Goal: Transaction & Acquisition: Purchase product/service

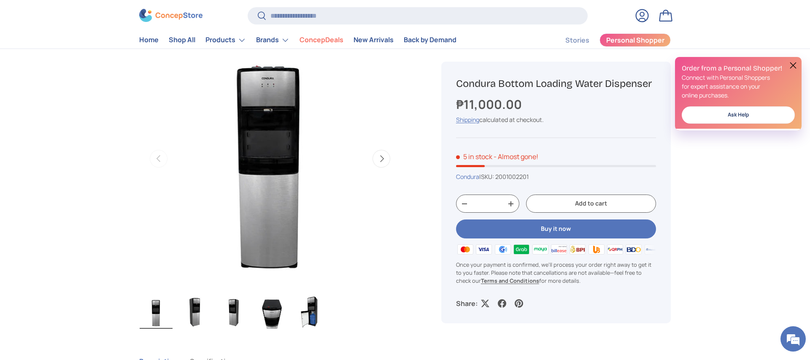
scroll to position [84, 0]
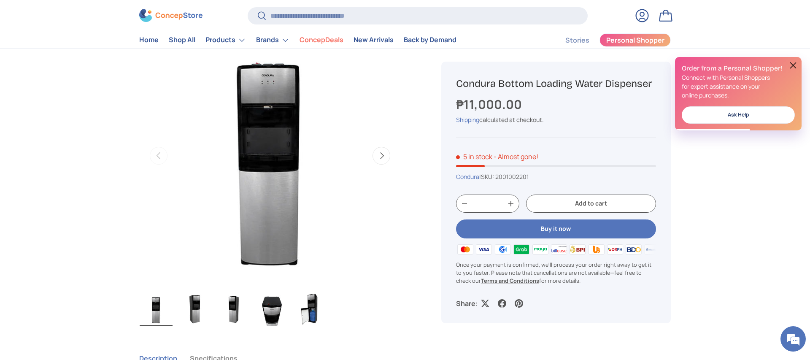
click at [382, 155] on button "Next" at bounding box center [382, 156] width 18 height 18
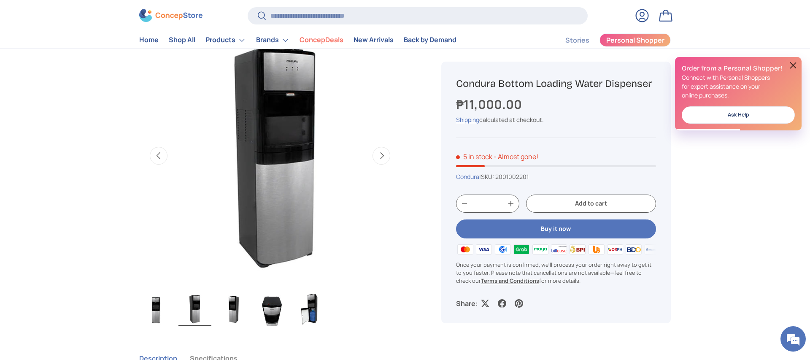
scroll to position [0, 266]
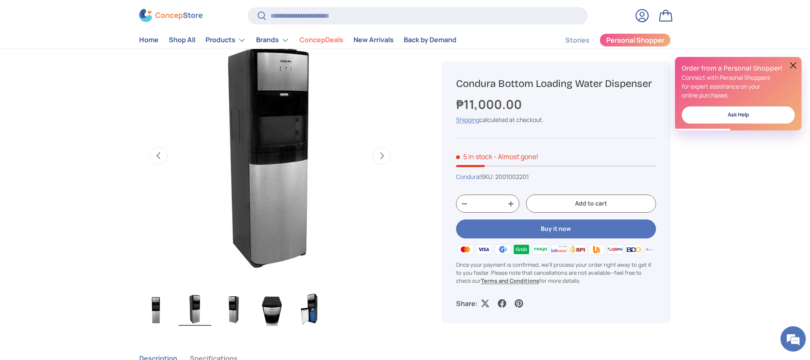
click at [382, 155] on button "Next" at bounding box center [382, 156] width 18 height 18
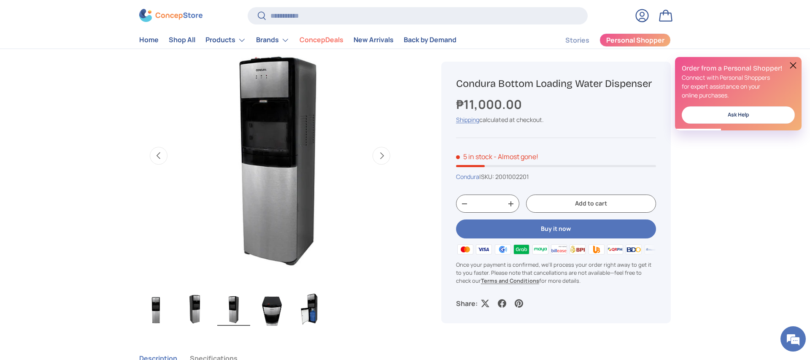
scroll to position [0, 531]
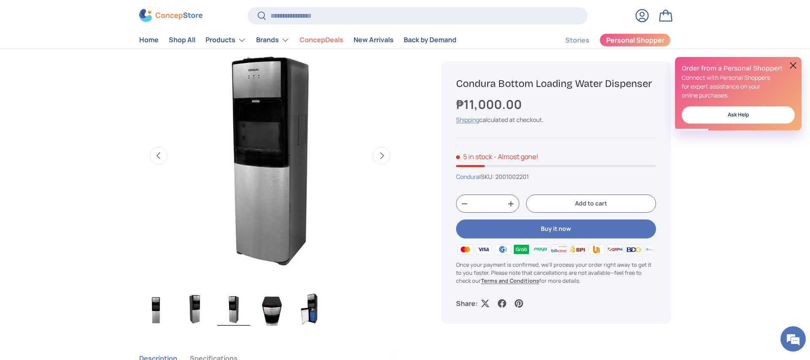
click at [245, 140] on img "Gallery Viewer" at bounding box center [271, 156] width 262 height 262
click at [271, 306] on img "Gallery Viewer" at bounding box center [272, 309] width 33 height 34
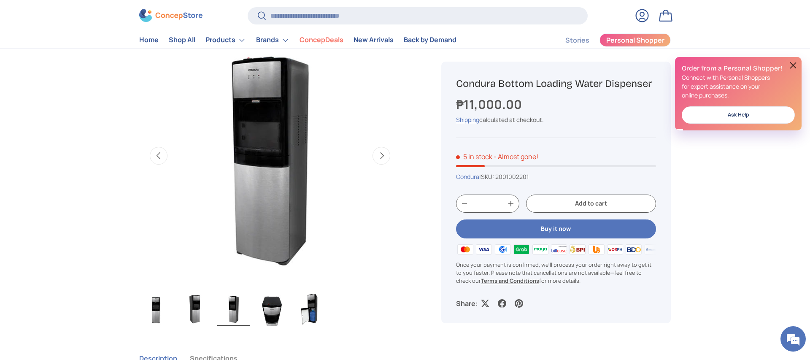
scroll to position [0, 797]
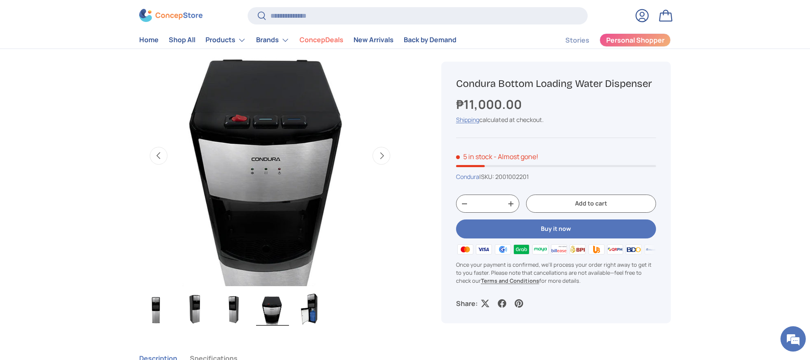
click at [303, 309] on img "Gallery Viewer" at bounding box center [311, 309] width 33 height 34
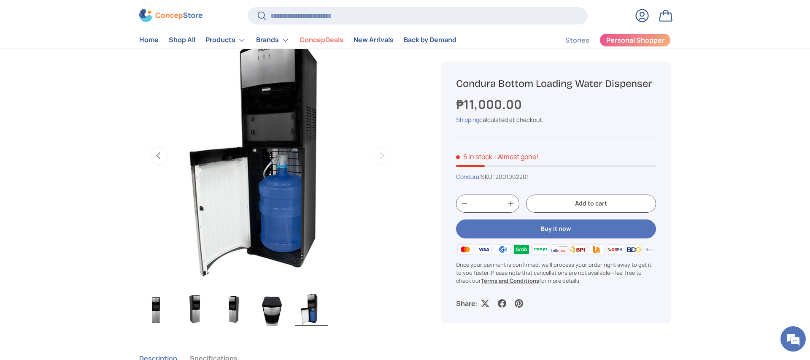
click at [153, 157] on button "Previous" at bounding box center [159, 156] width 18 height 18
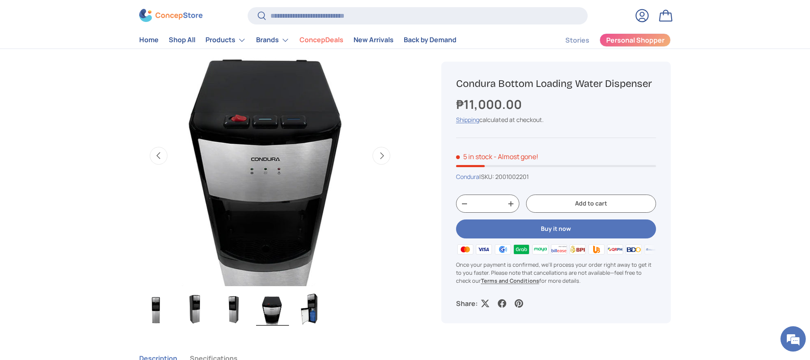
scroll to position [0, 797]
click at [153, 157] on button "Previous" at bounding box center [159, 156] width 18 height 18
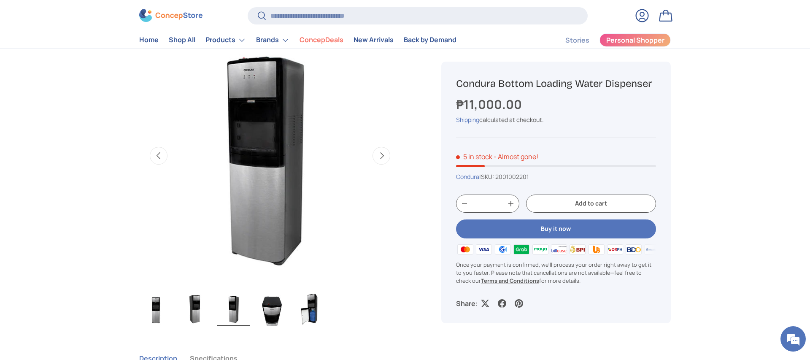
scroll to position [0, 531]
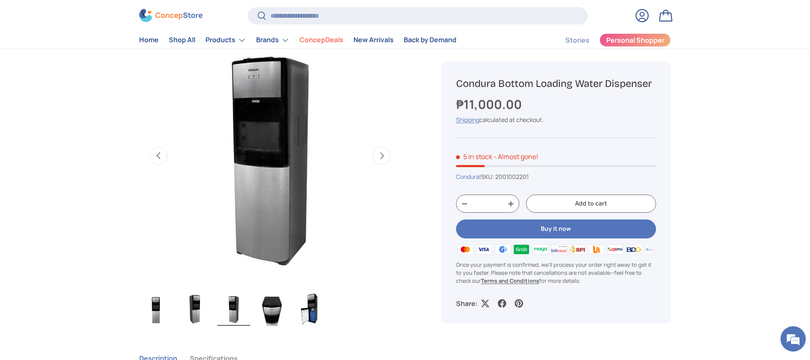
click at [153, 157] on button "Previous" at bounding box center [159, 156] width 18 height 18
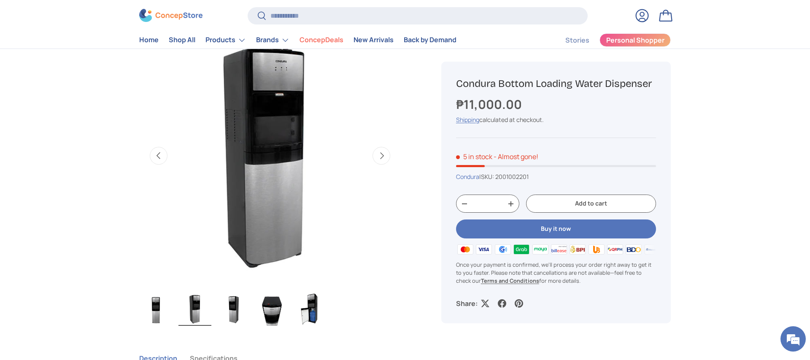
scroll to position [0, 266]
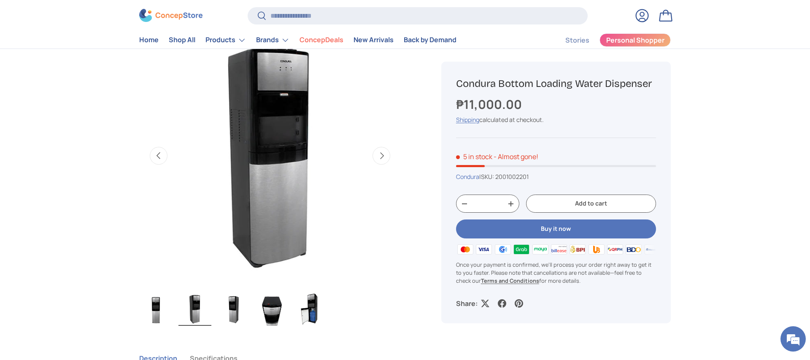
click at [153, 157] on button "Previous" at bounding box center [159, 156] width 18 height 18
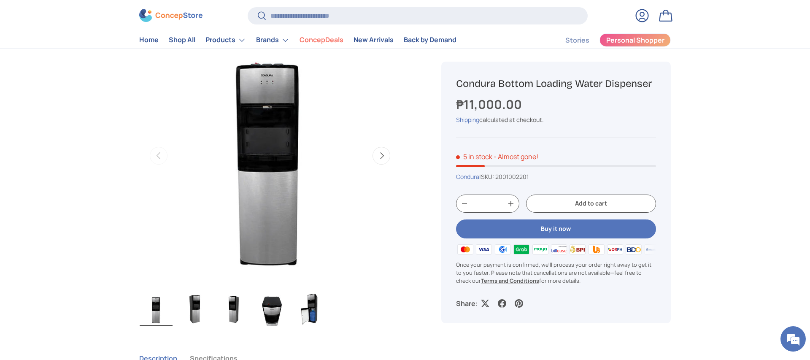
scroll to position [0, 0]
click at [314, 309] on img "Gallery Viewer" at bounding box center [311, 309] width 33 height 34
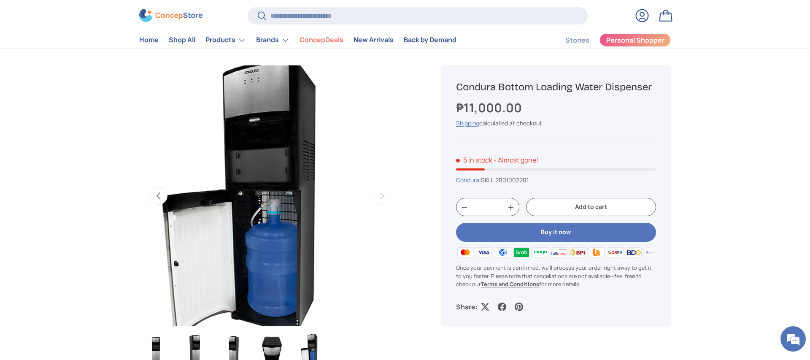
scroll to position [43, 0]
